Goal: Information Seeking & Learning: Learn about a topic

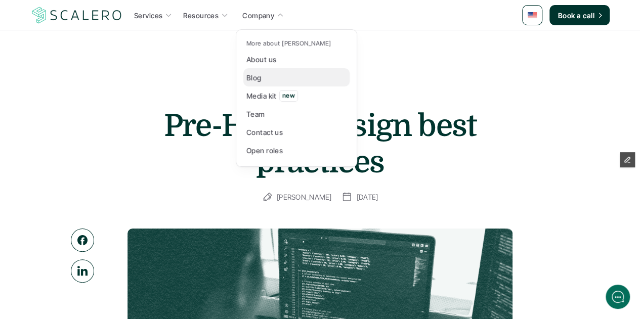
click at [260, 74] on p "Blog" at bounding box center [253, 77] width 15 height 11
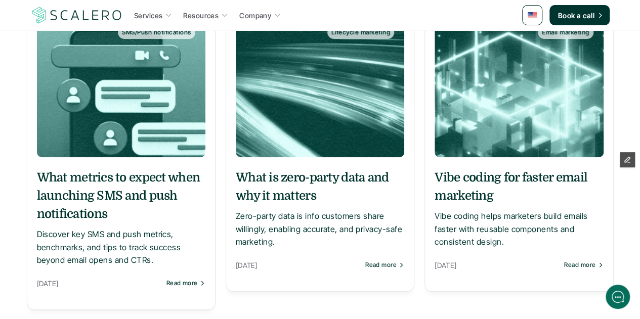
scroll to position [201, 0]
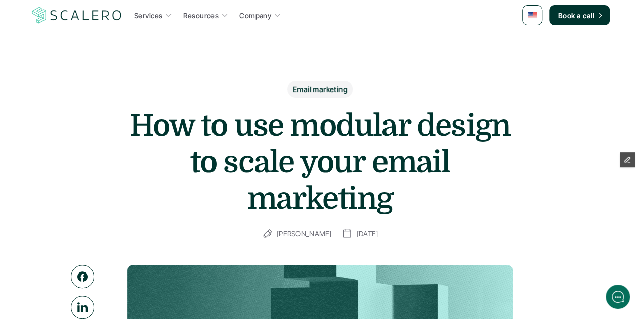
scroll to position [14, 0]
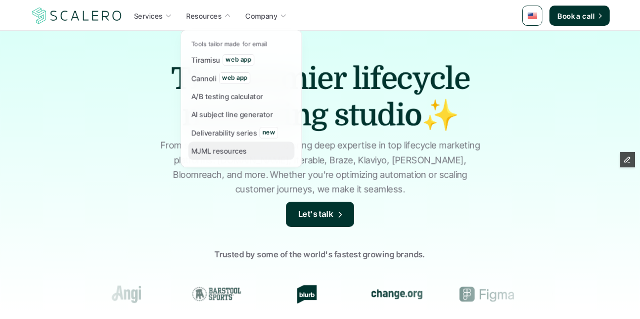
click at [221, 154] on p "MJML resources" at bounding box center [219, 151] width 56 height 11
